Goal: Information Seeking & Learning: Learn about a topic

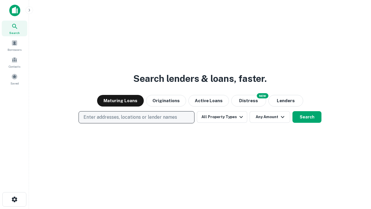
click at [136, 117] on p "Enter addresses, locations or lender names" at bounding box center [130, 117] width 94 height 7
type input "**********"
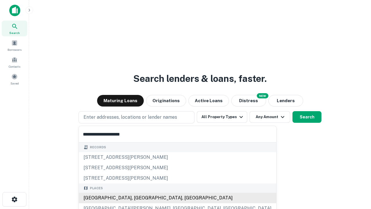
click at [138, 198] on div "Santa Monica, CA, USA" at bounding box center [177, 197] width 197 height 10
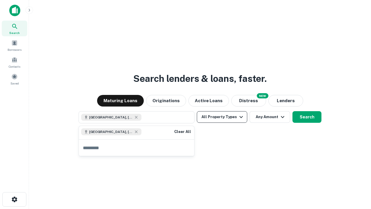
click at [222, 117] on button "All Property Types" at bounding box center [222, 117] width 50 height 12
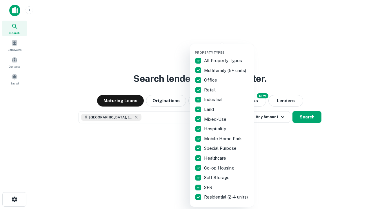
click at [227, 49] on button "button" at bounding box center [227, 49] width 64 height 0
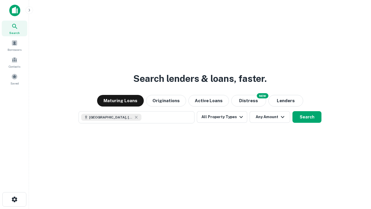
scroll to position [9, 0]
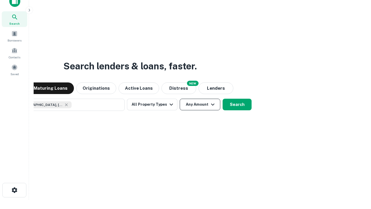
click at [180, 98] on button "Any Amount" at bounding box center [200, 104] width 41 height 12
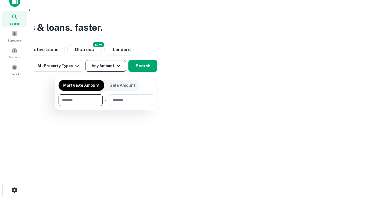
type input "*******"
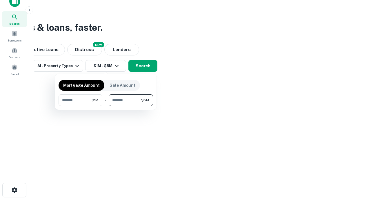
type input "*******"
click at [106, 106] on button "button" at bounding box center [106, 106] width 94 height 0
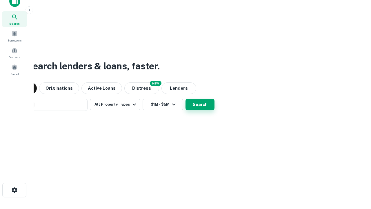
click at [185, 98] on button "Search" at bounding box center [199, 104] width 29 height 12
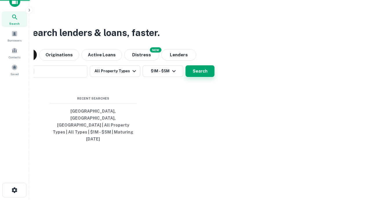
scroll to position [15, 164]
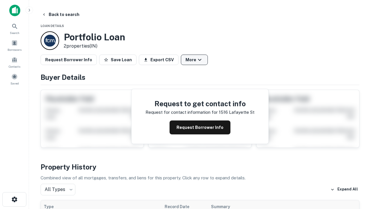
click at [194, 60] on button "More" at bounding box center [194, 59] width 27 height 10
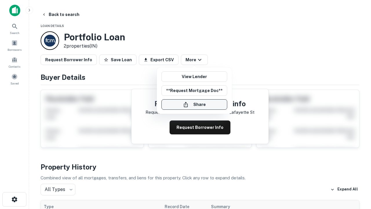
click at [194, 104] on button "Share" at bounding box center [194, 104] width 66 height 10
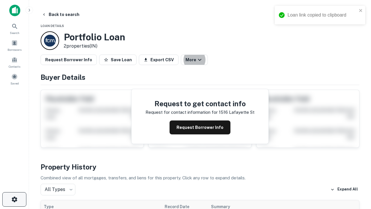
click at [14, 199] on icon "button" at bounding box center [14, 199] width 7 height 7
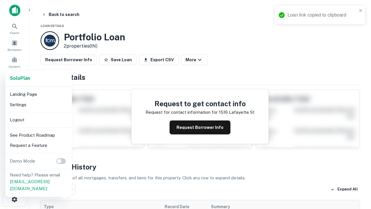
click at [38, 119] on li "Logout" at bounding box center [39, 119] width 62 height 10
